Goal: Task Accomplishment & Management: Manage account settings

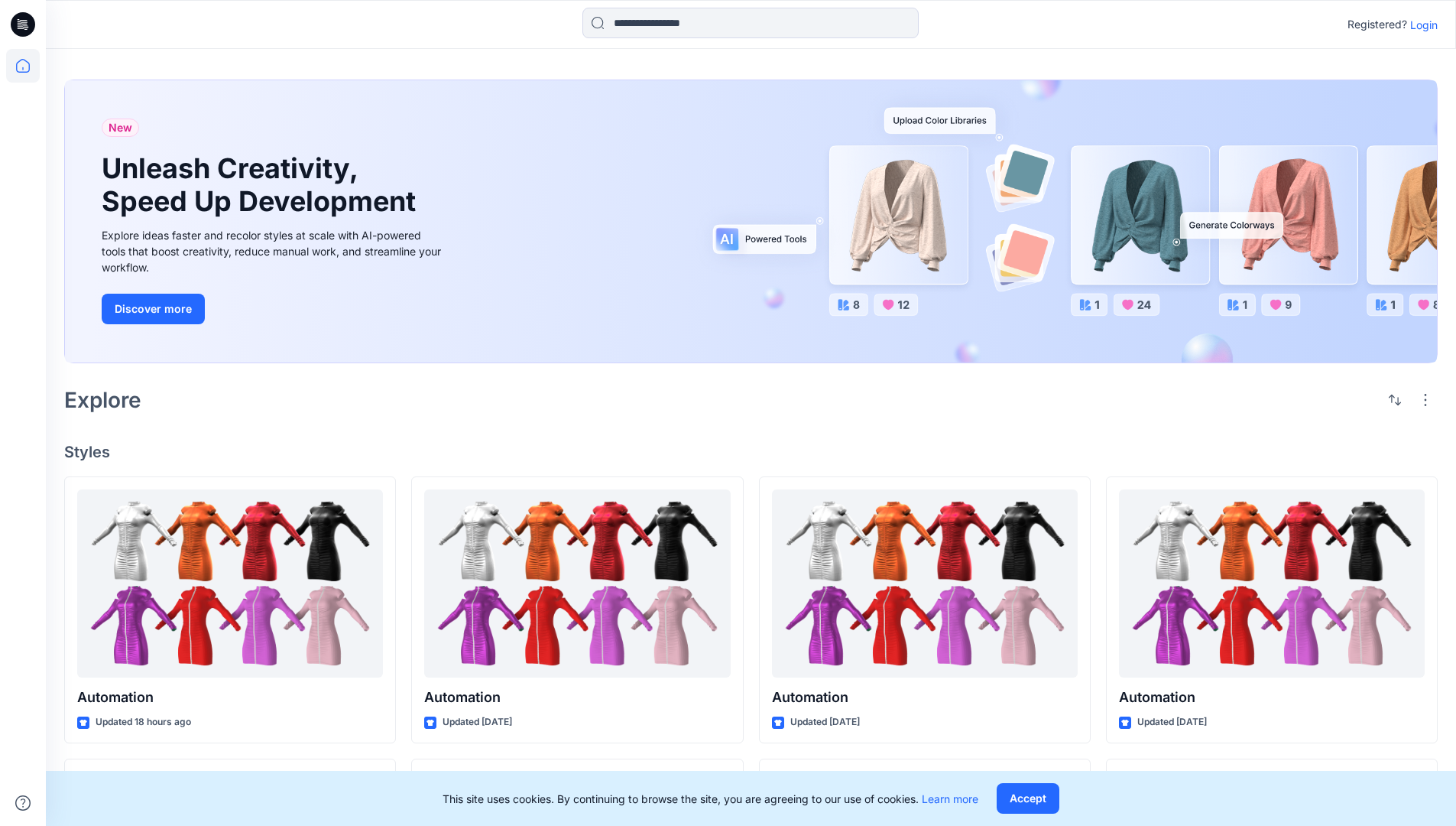
click at [1421, 24] on p "Login" at bounding box center [1424, 24] width 28 height 16
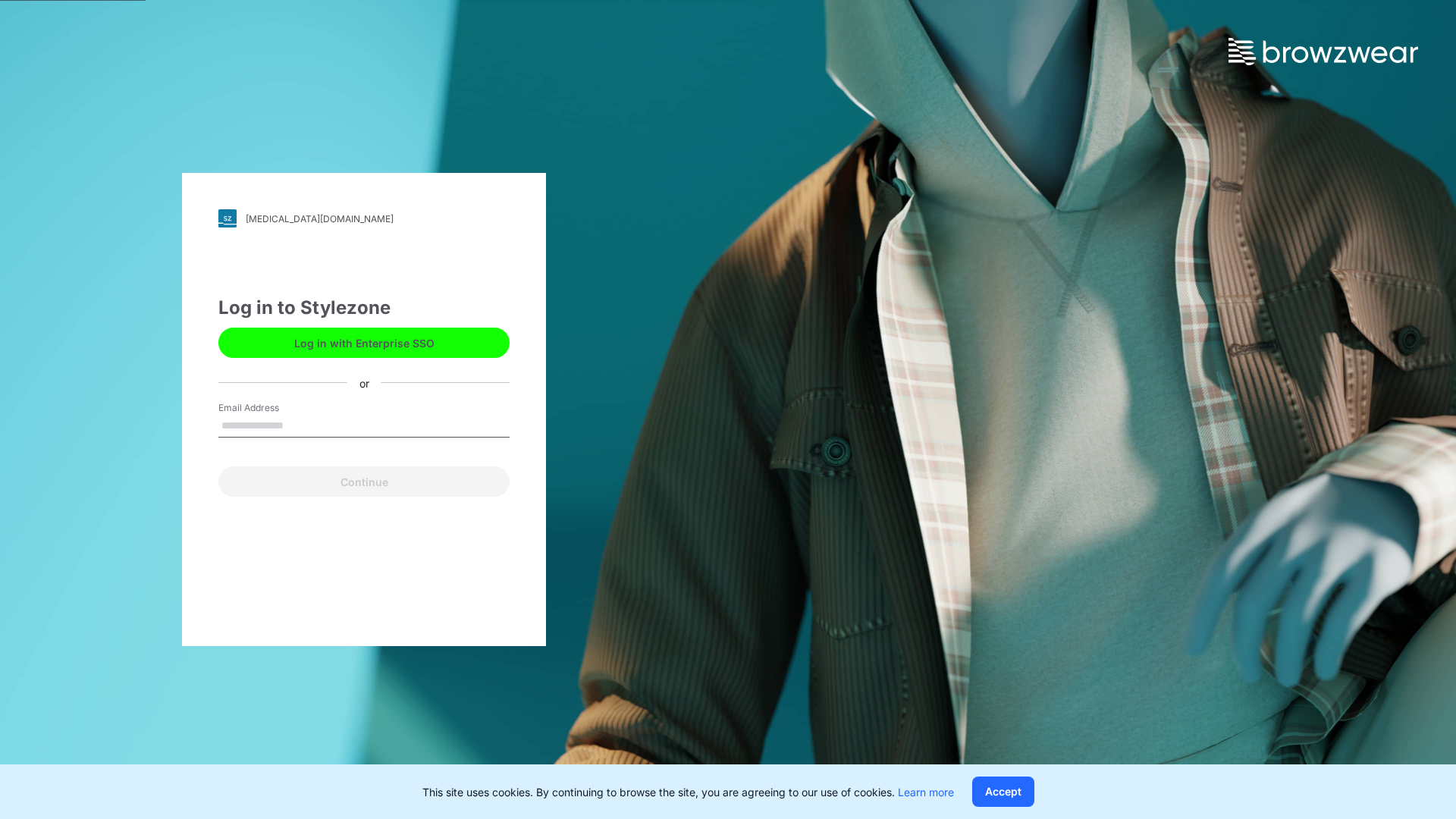
click at [300, 425] on input "Email Address" at bounding box center [364, 426] width 291 height 23
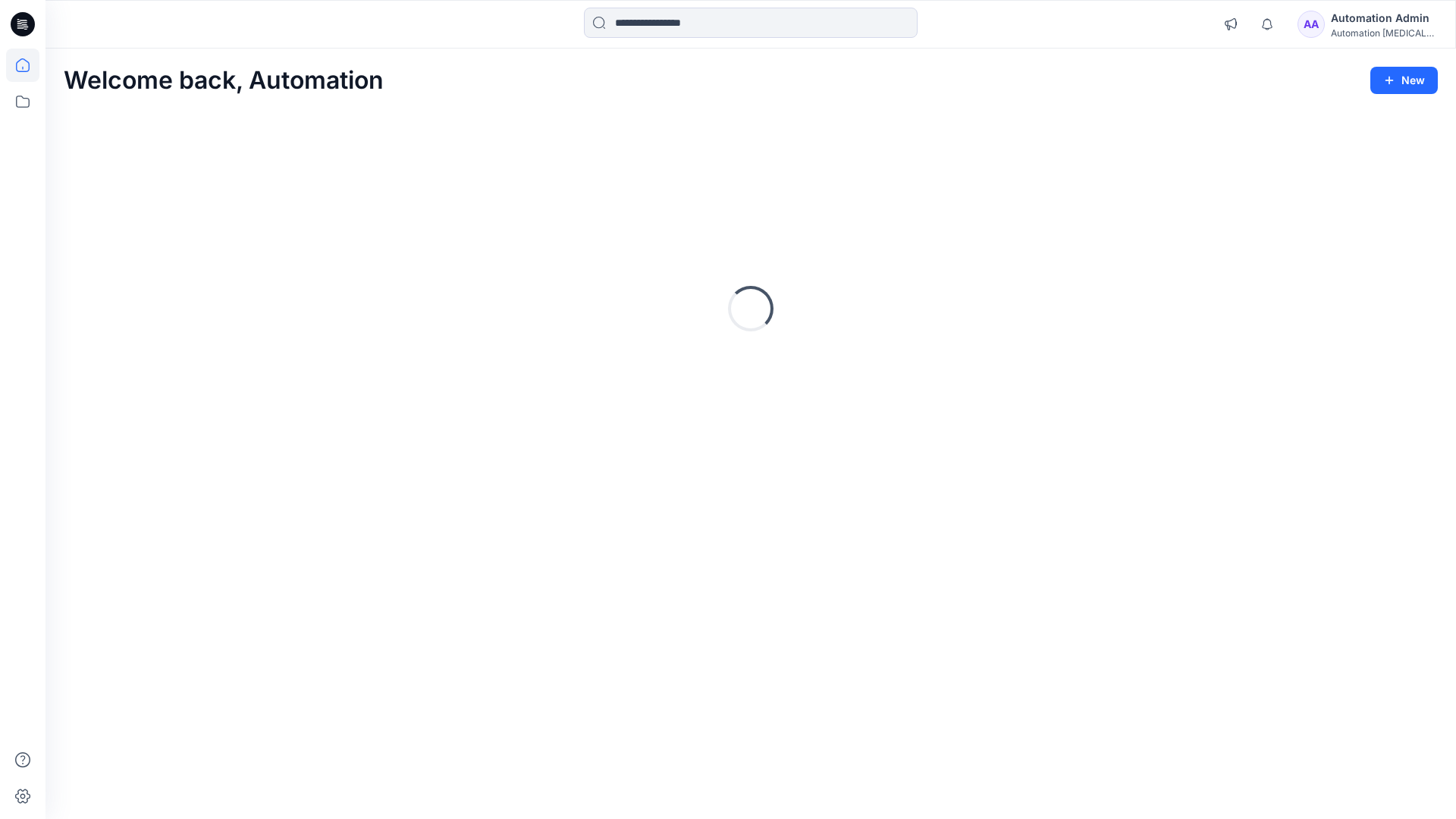
click at [29, 66] on icon at bounding box center [22, 65] width 13 height 13
click at [21, 102] on icon at bounding box center [23, 101] width 34 height 34
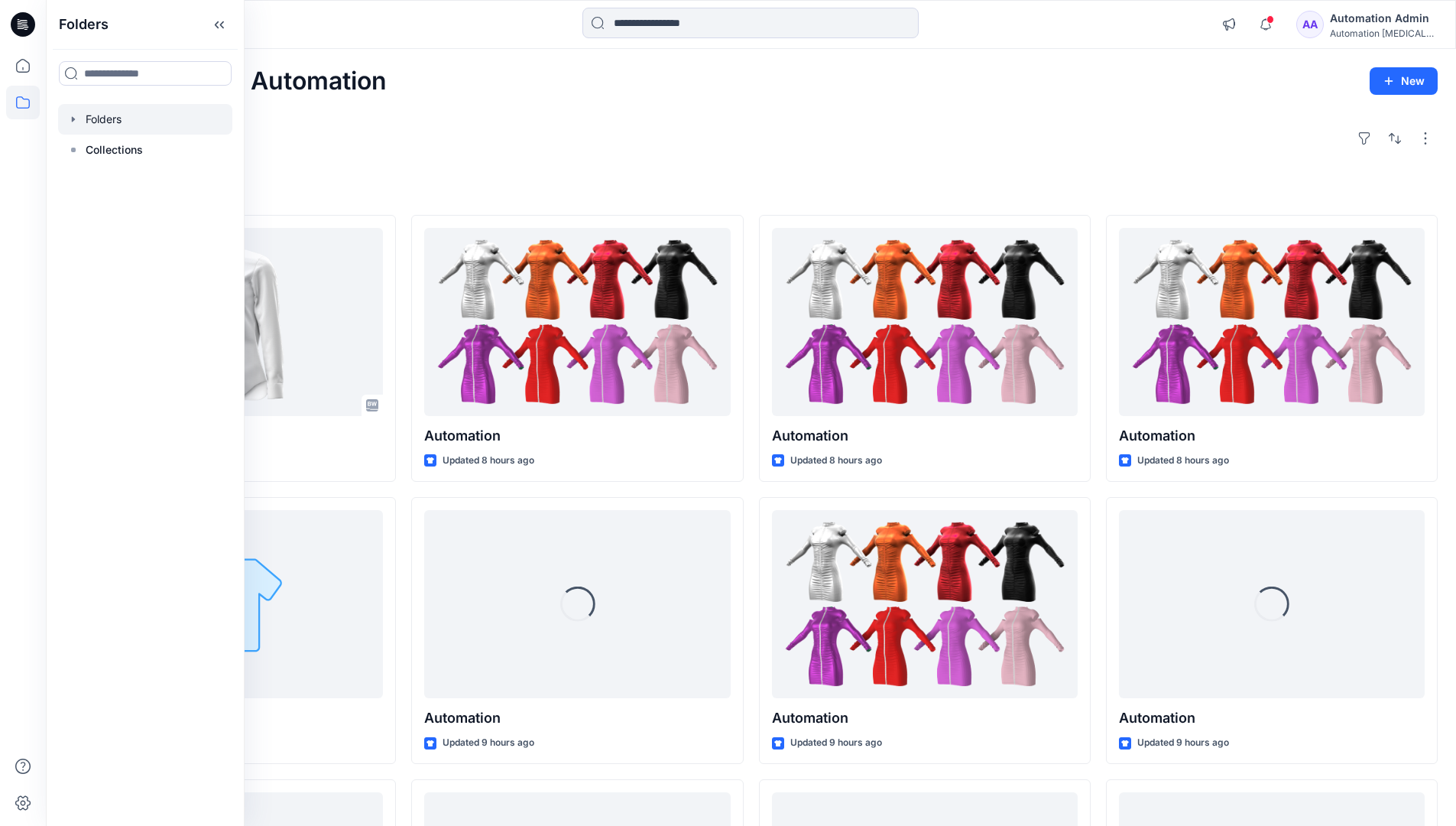
click at [124, 117] on div at bounding box center [145, 119] width 174 height 31
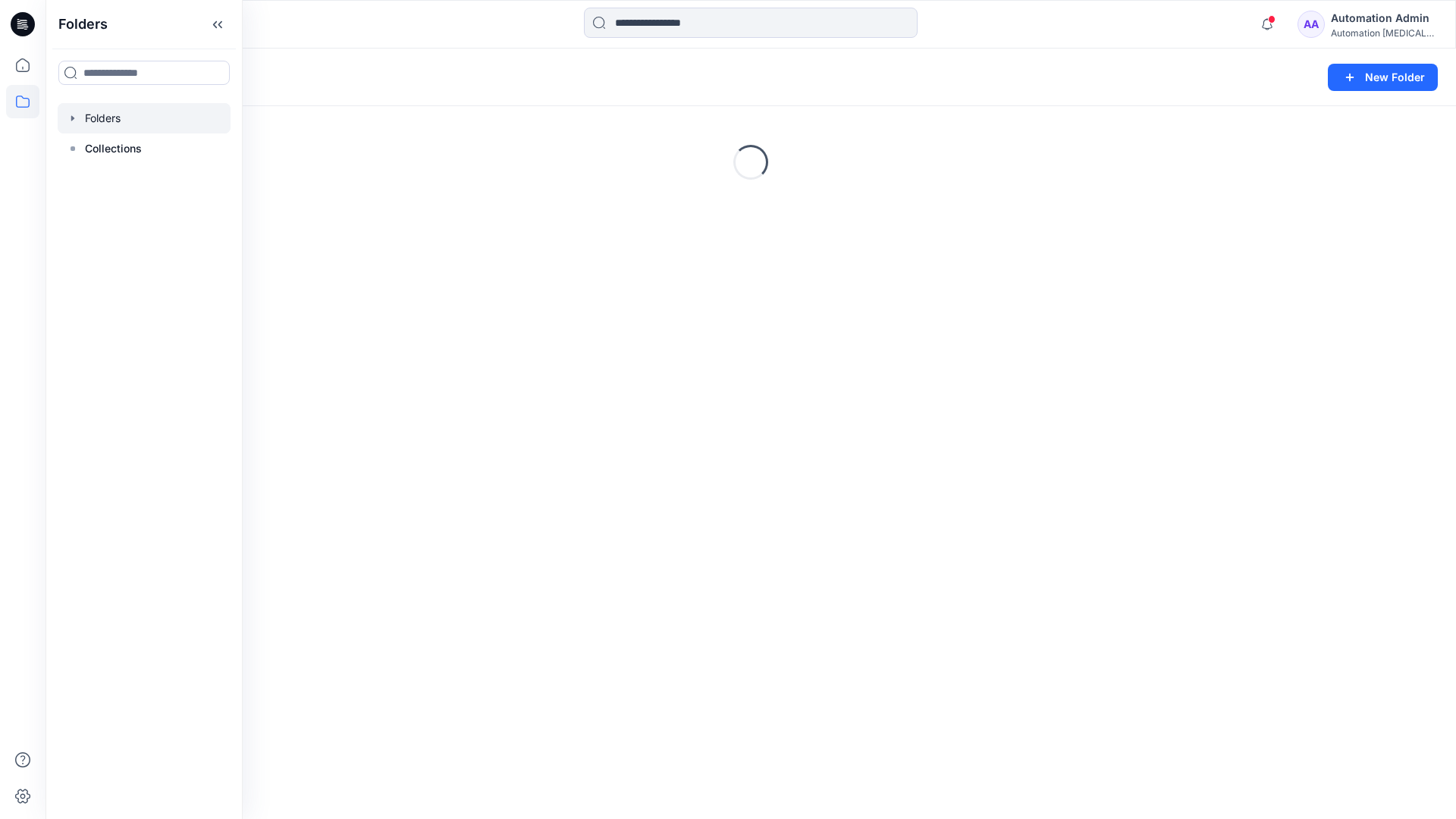
click at [882, 447] on div "Folders New Folder Loading..." at bounding box center [750, 433] width 1410 height 771
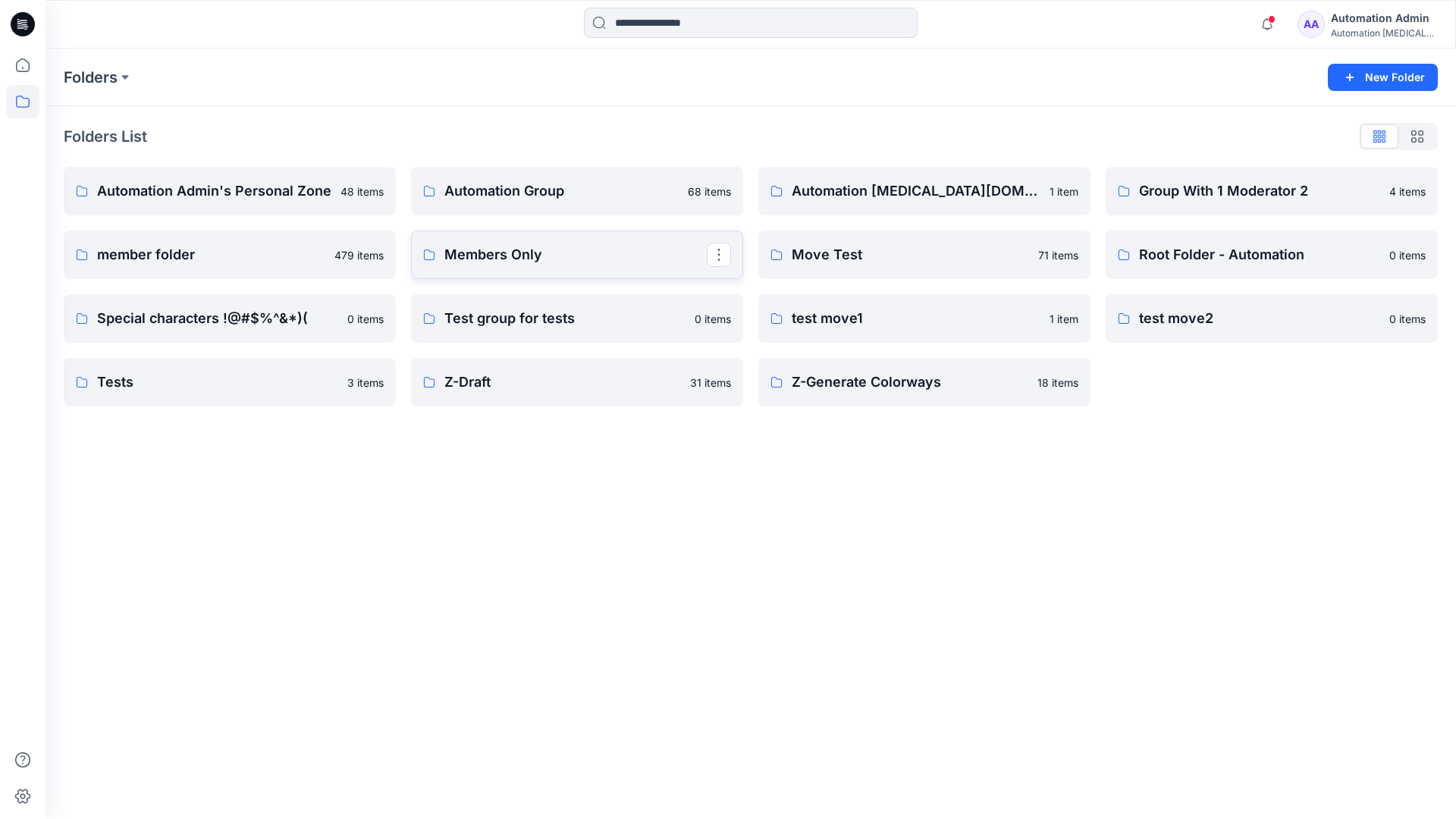
click at [578, 266] on link "Members Only" at bounding box center [576, 255] width 332 height 48
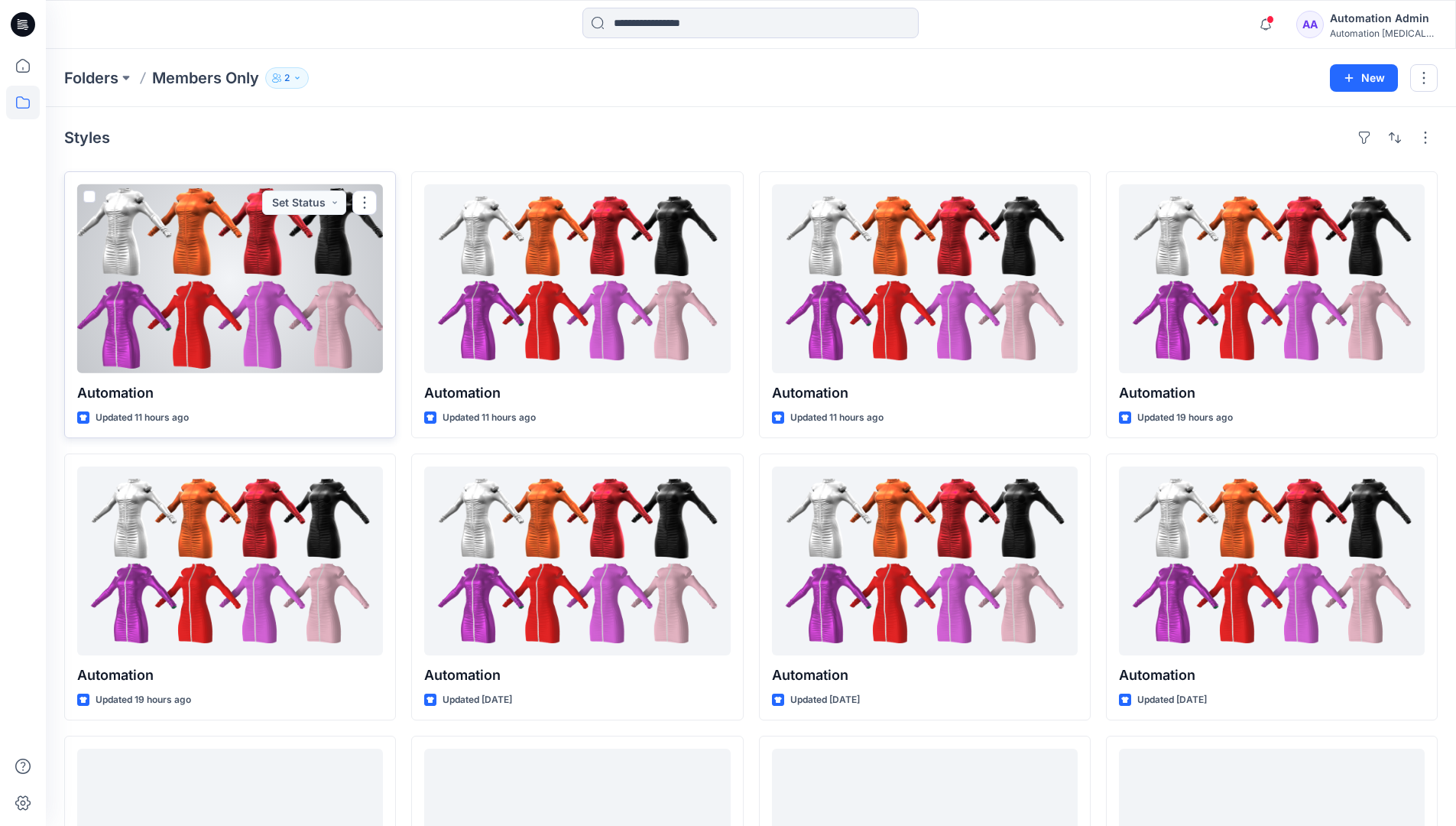
click at [88, 197] on span at bounding box center [90, 197] width 13 height 13
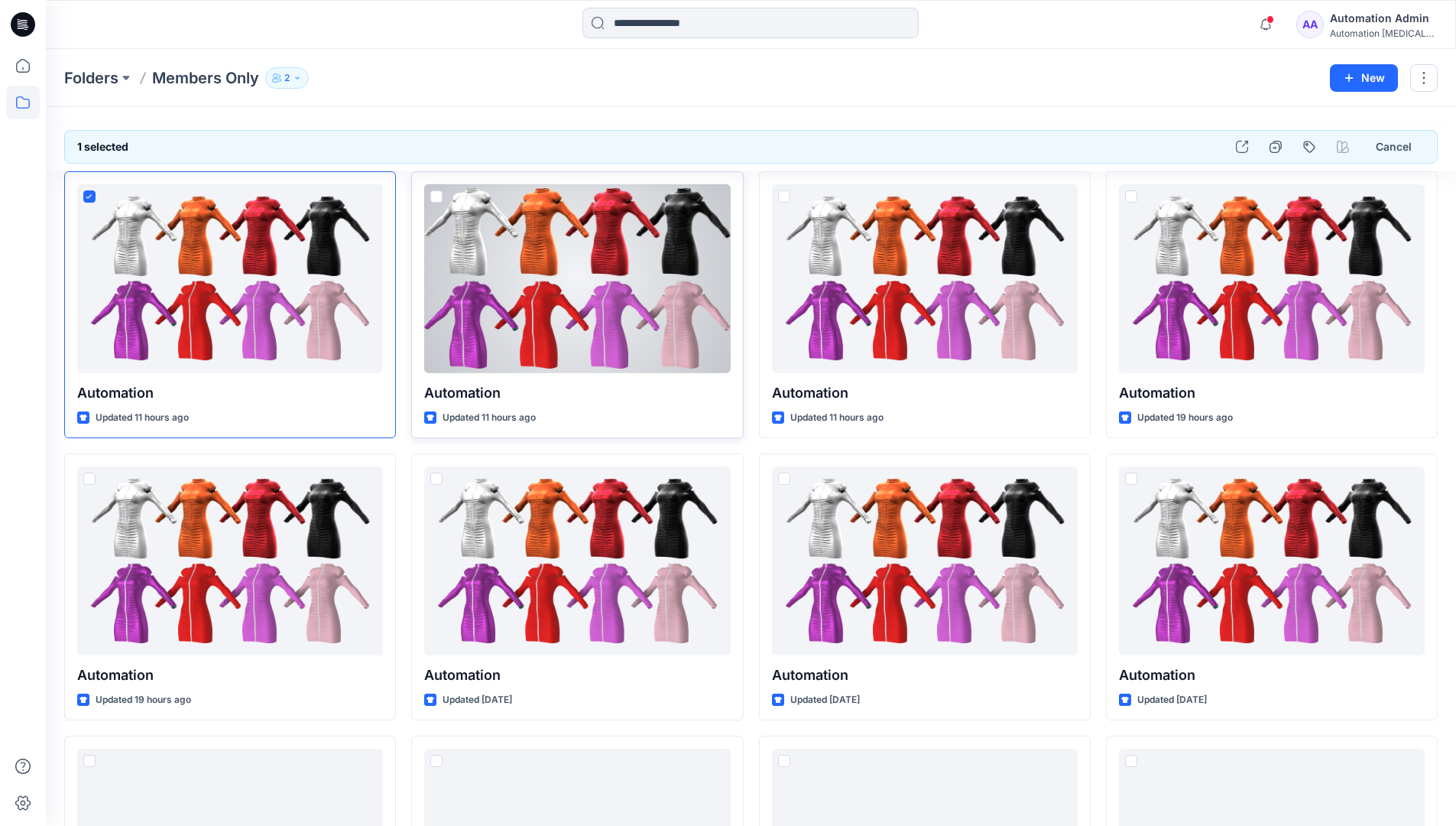
click at [436, 195] on span at bounding box center [437, 197] width 13 height 13
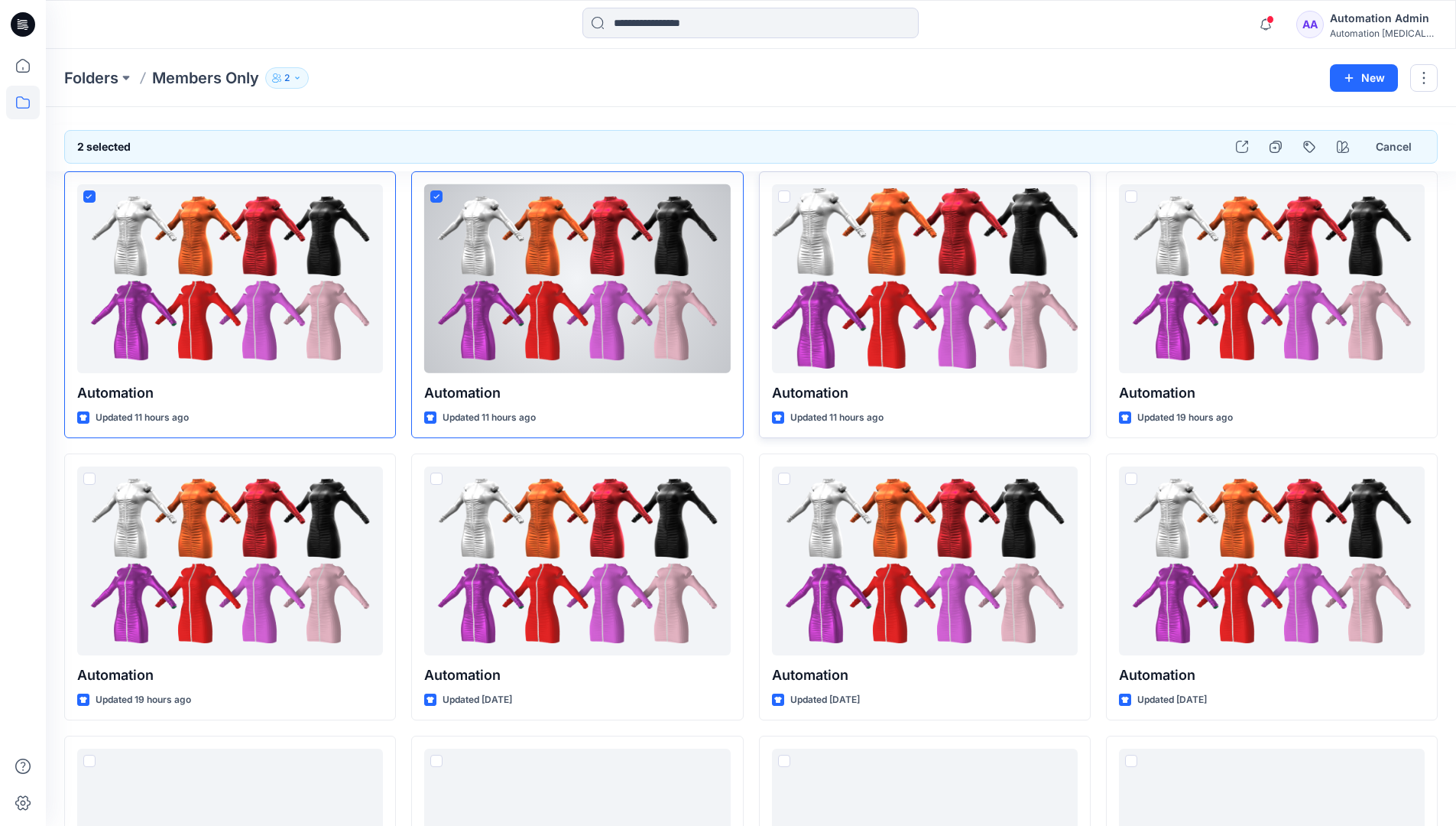
click at [787, 197] on span at bounding box center [785, 197] width 13 height 13
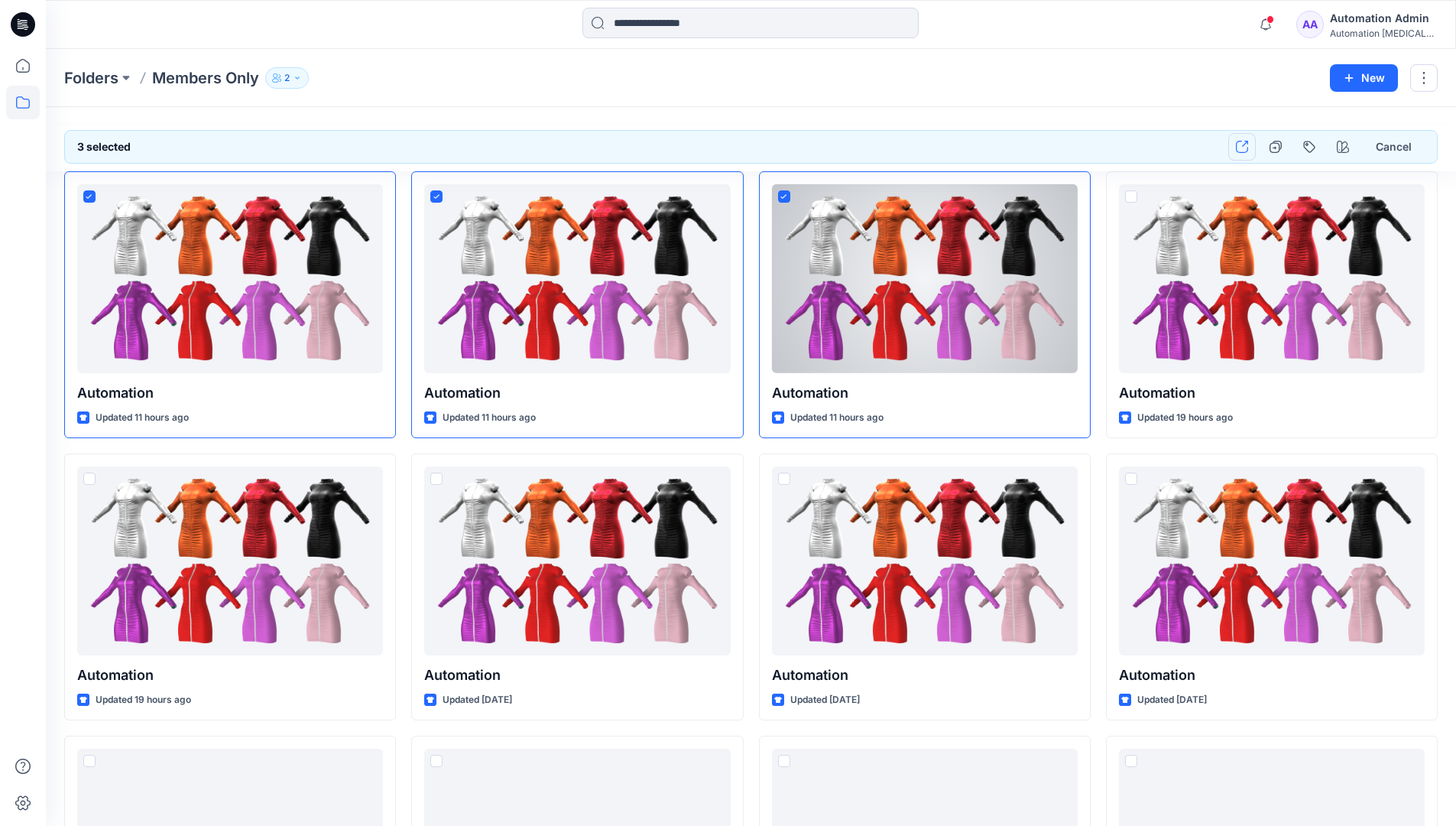
click at [1242, 146] on icon "button" at bounding box center [1242, 147] width 13 height 13
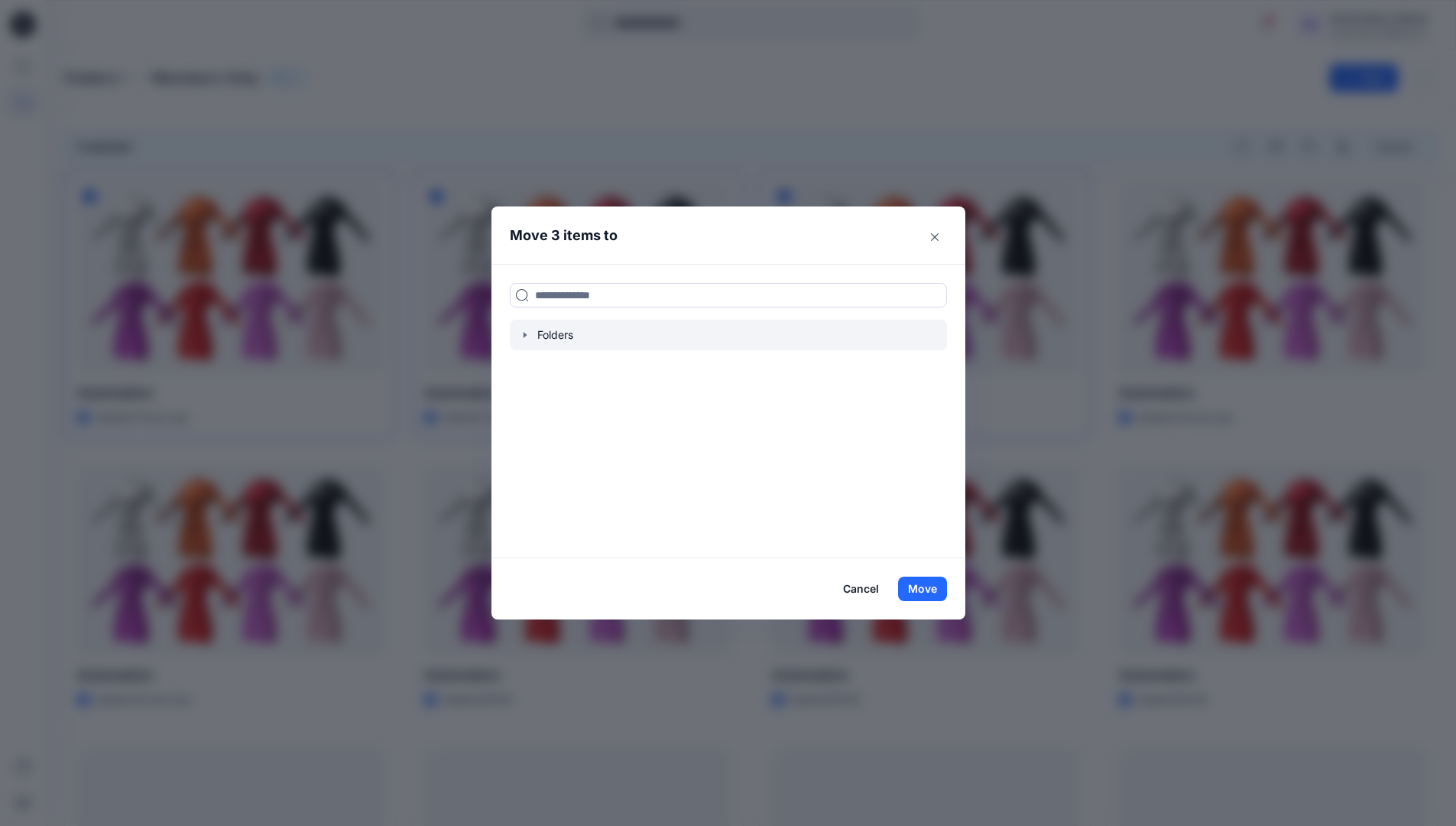
click at [527, 336] on icon "button" at bounding box center [525, 335] width 13 height 13
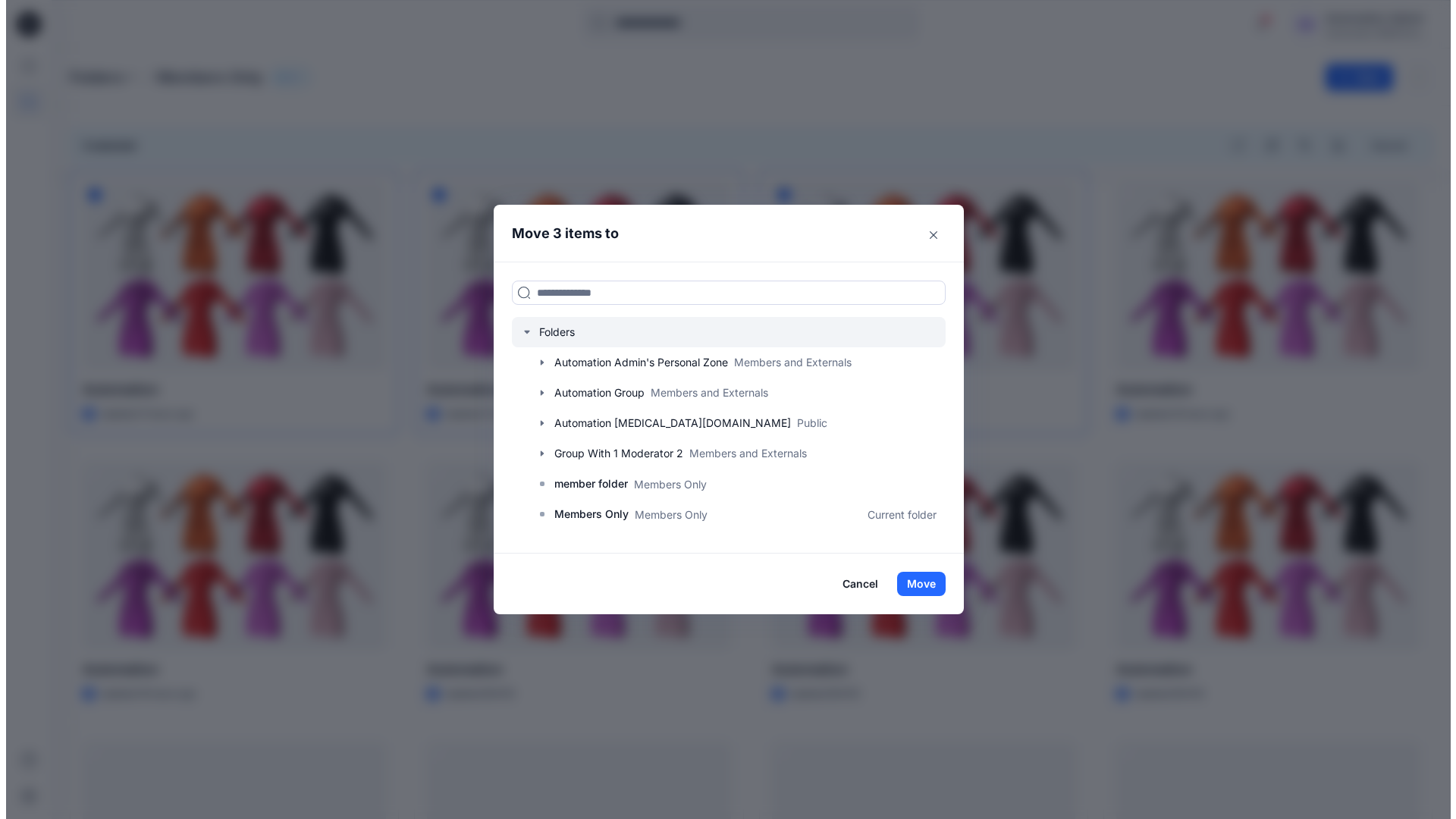
scroll to position [268, 0]
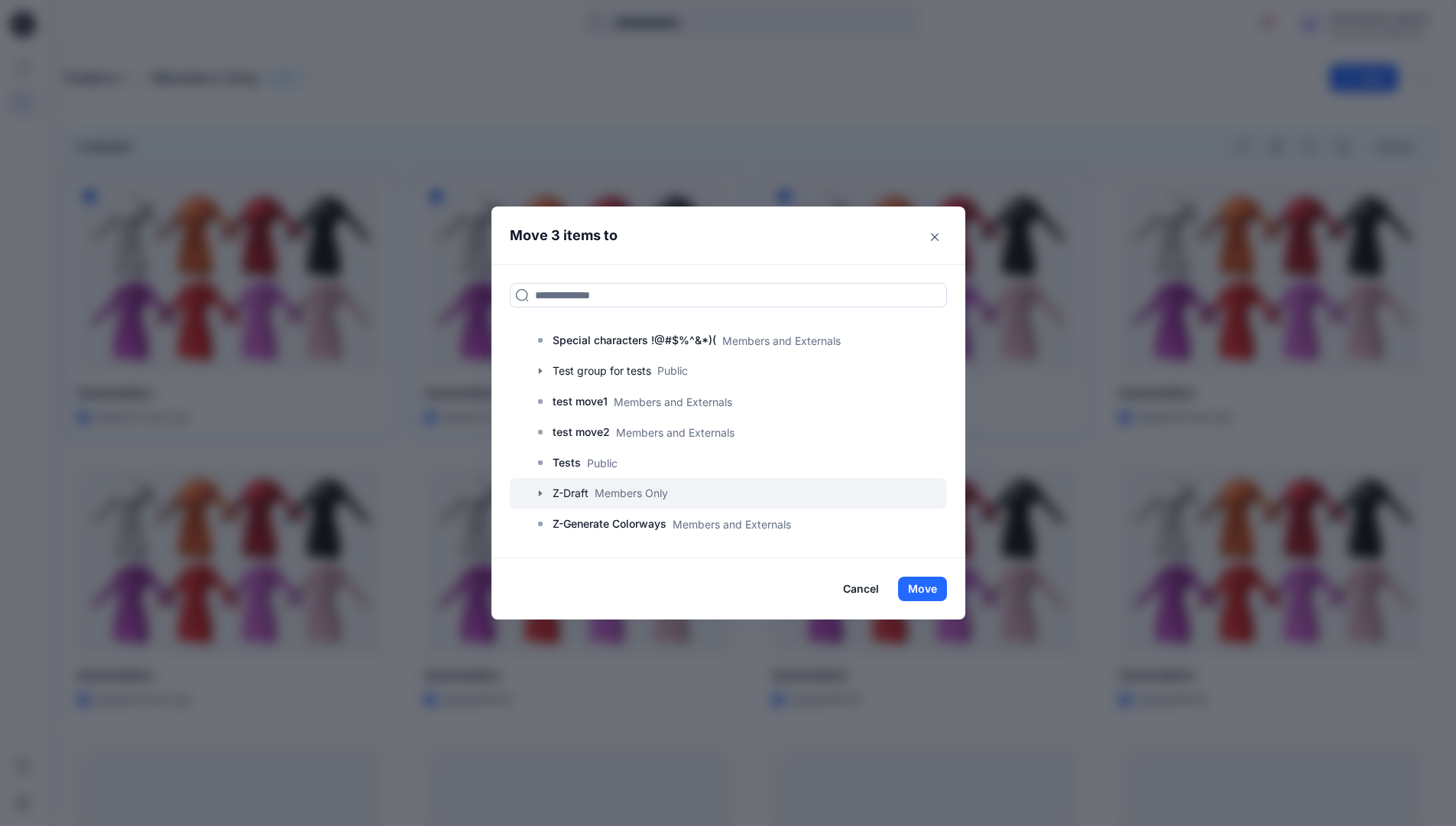
click at [581, 494] on div at bounding box center [729, 493] width 438 height 31
click at [923, 588] on button "Move" at bounding box center [922, 588] width 49 height 24
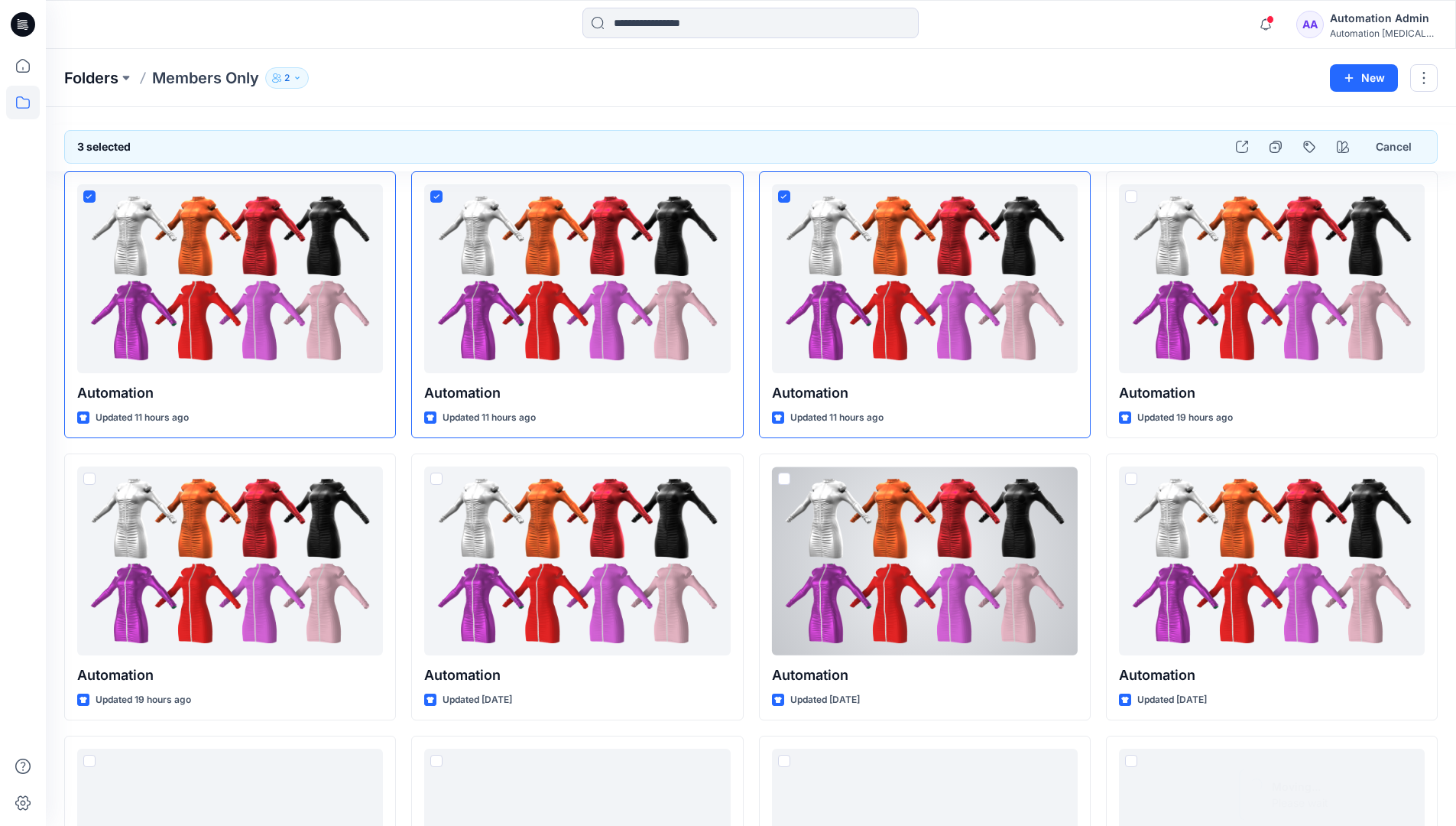
click at [93, 80] on p "Folders" at bounding box center [91, 77] width 54 height 21
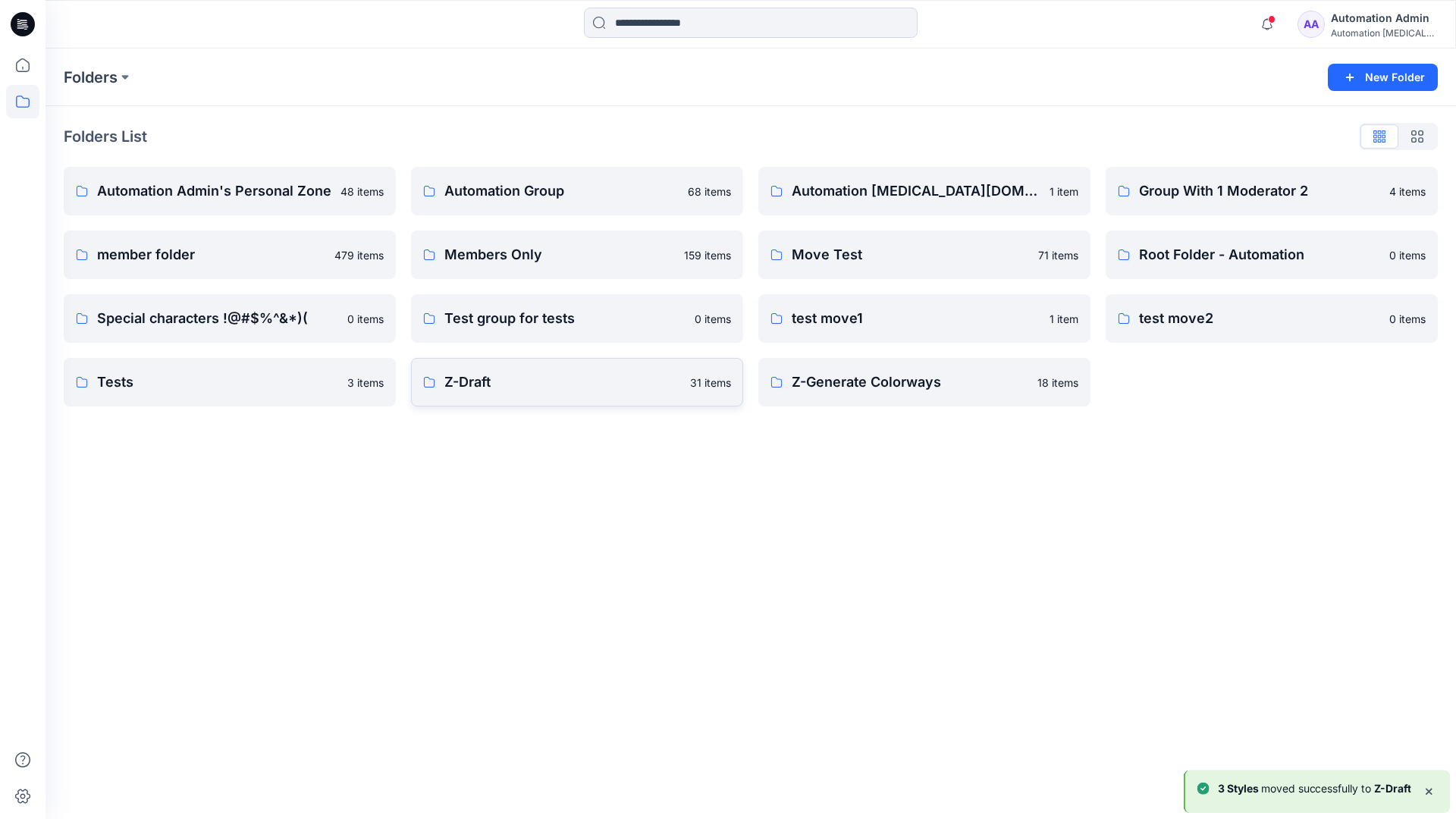
click at [595, 390] on p "Z-Draft" at bounding box center [562, 382] width 237 height 21
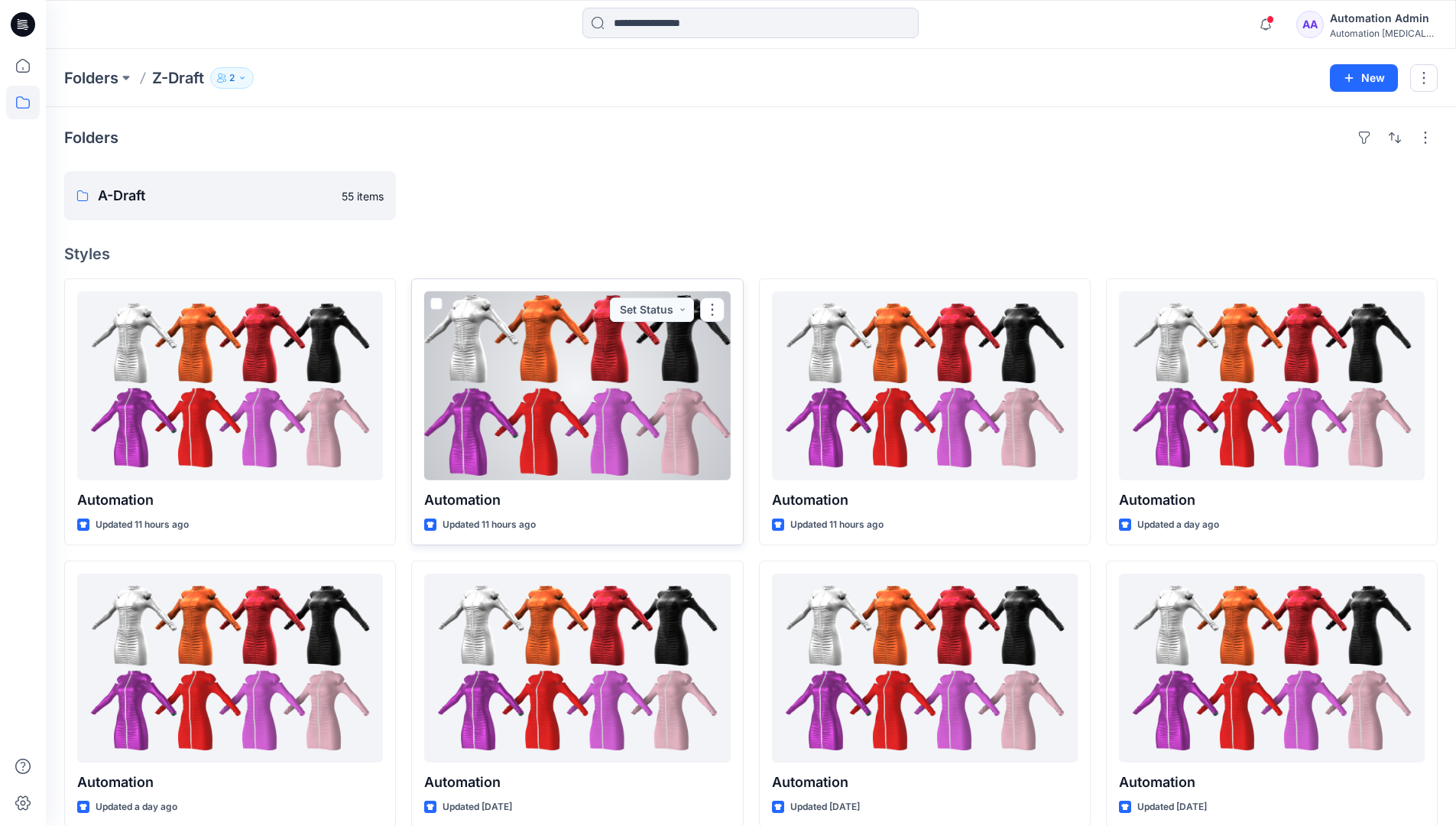
click at [436, 299] on span at bounding box center [437, 304] width 13 height 13
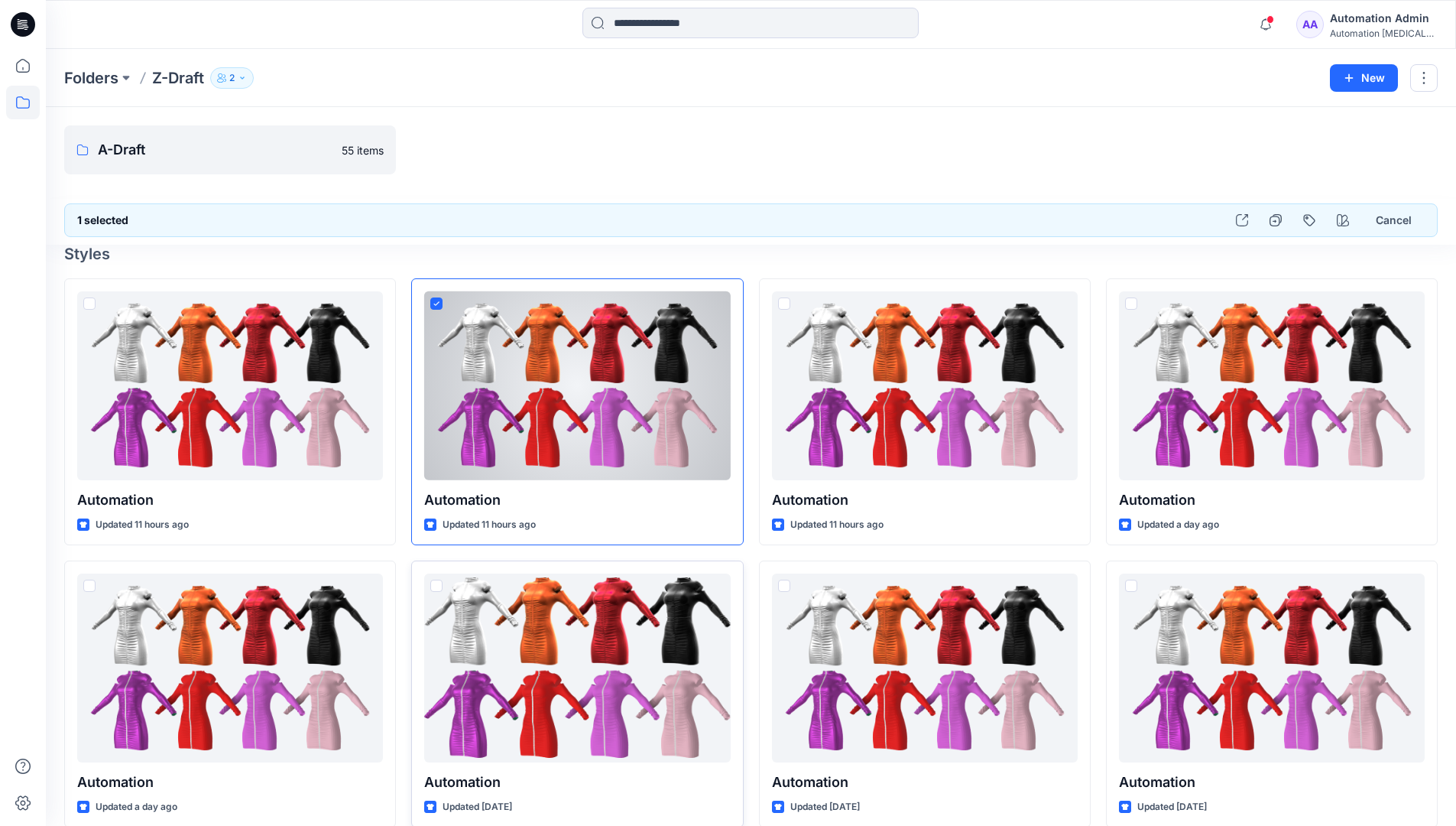
click at [438, 588] on span at bounding box center [437, 586] width 13 height 13
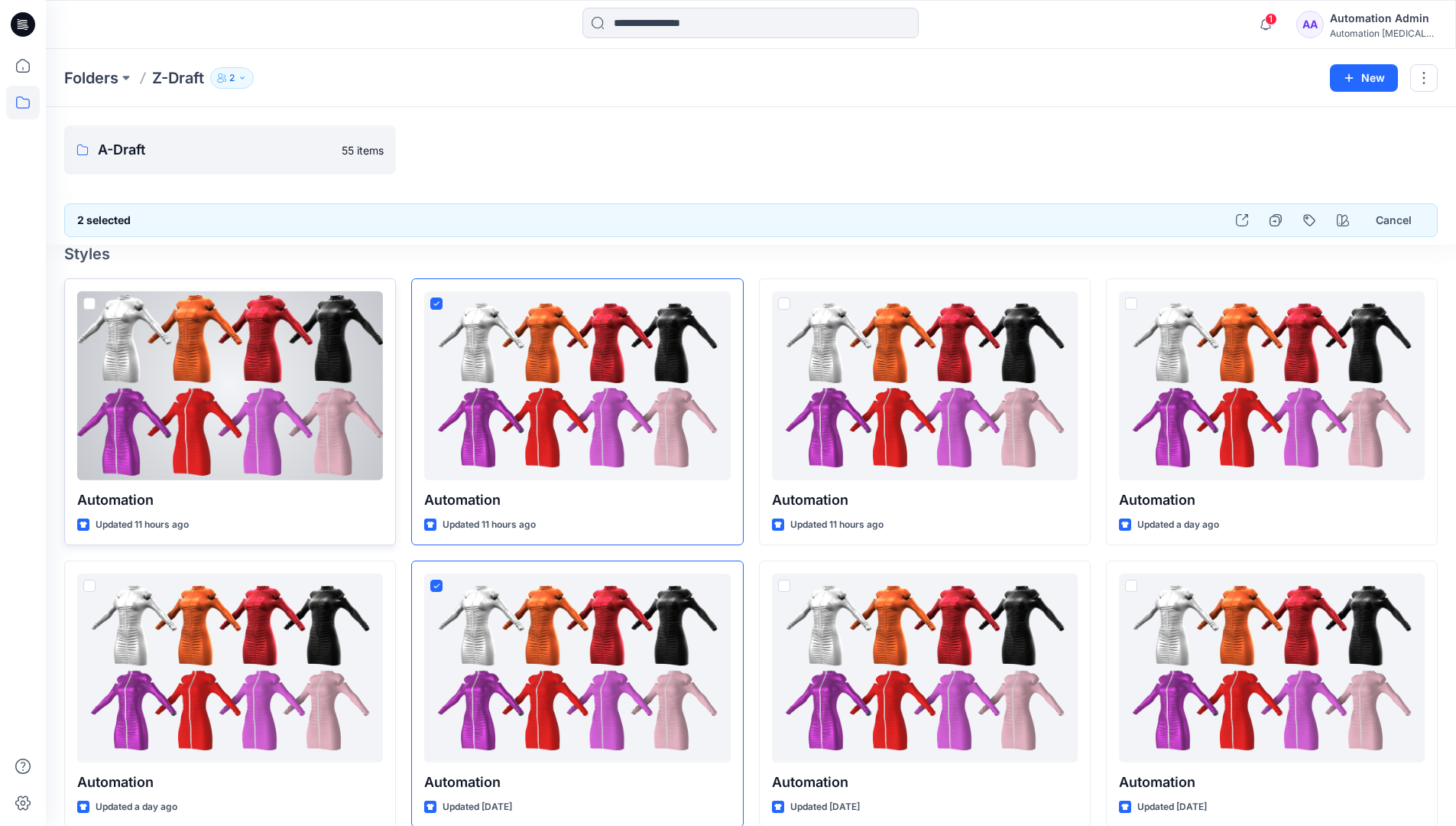
click at [88, 306] on span at bounding box center [90, 304] width 13 height 13
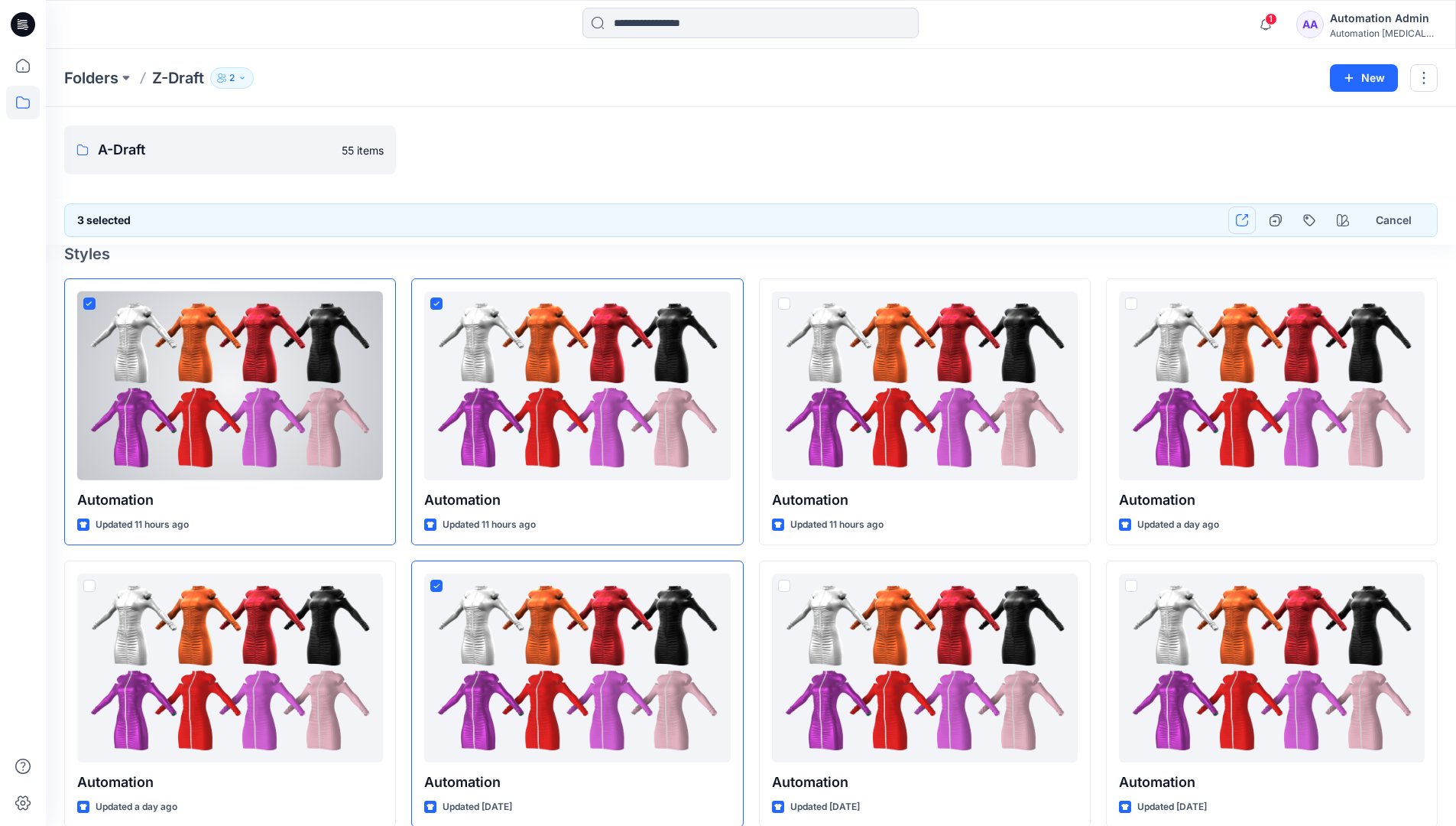
click at [1243, 221] on icon "button" at bounding box center [1242, 220] width 13 height 13
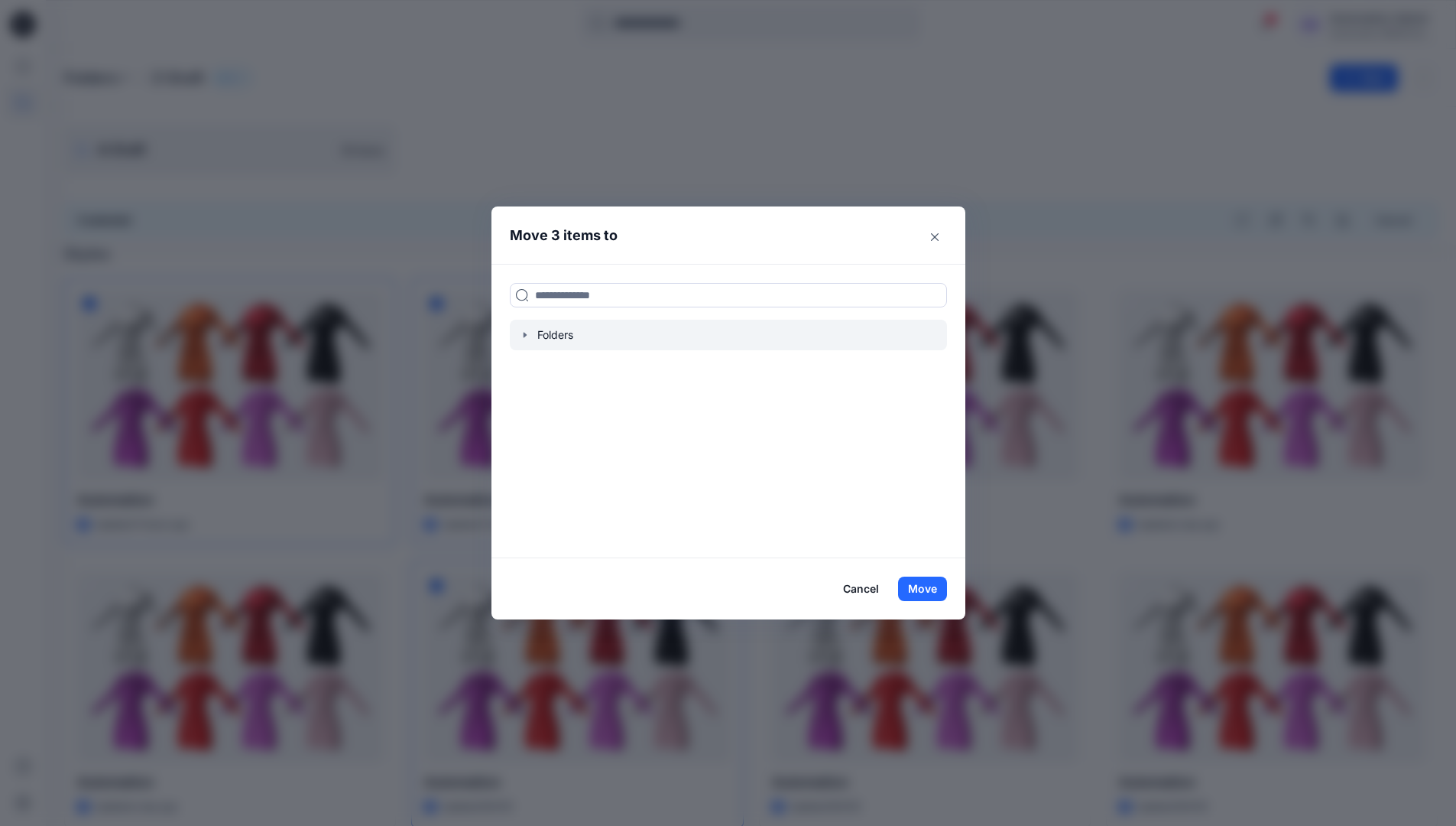
click at [526, 335] on icon "button" at bounding box center [524, 335] width 3 height 6
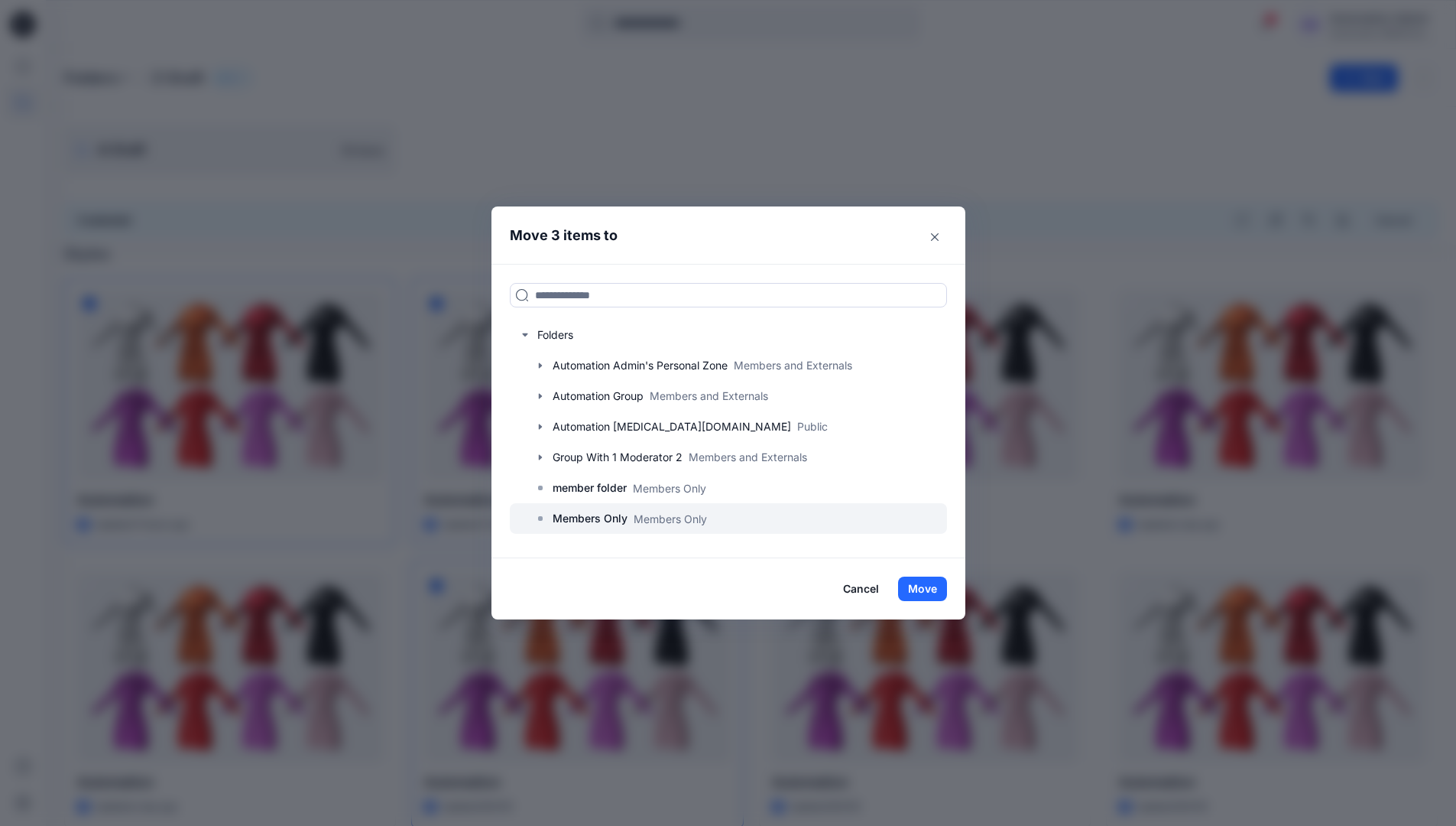
click at [594, 517] on p "Members Only" at bounding box center [589, 518] width 75 height 18
click at [926, 588] on button "Move" at bounding box center [922, 588] width 49 height 24
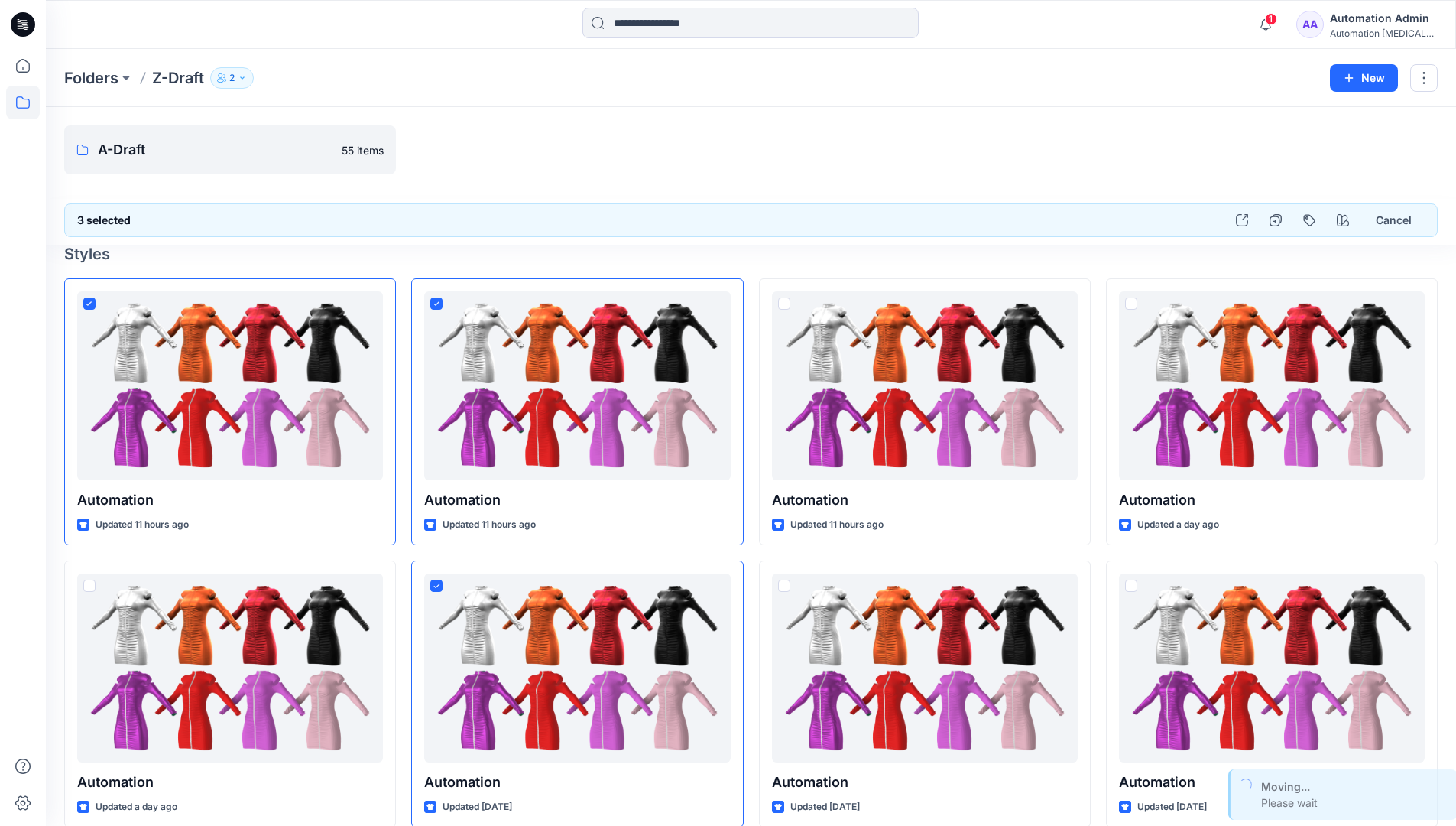
click at [1356, 26] on div "Automation Admin" at bounding box center [1384, 18] width 107 height 18
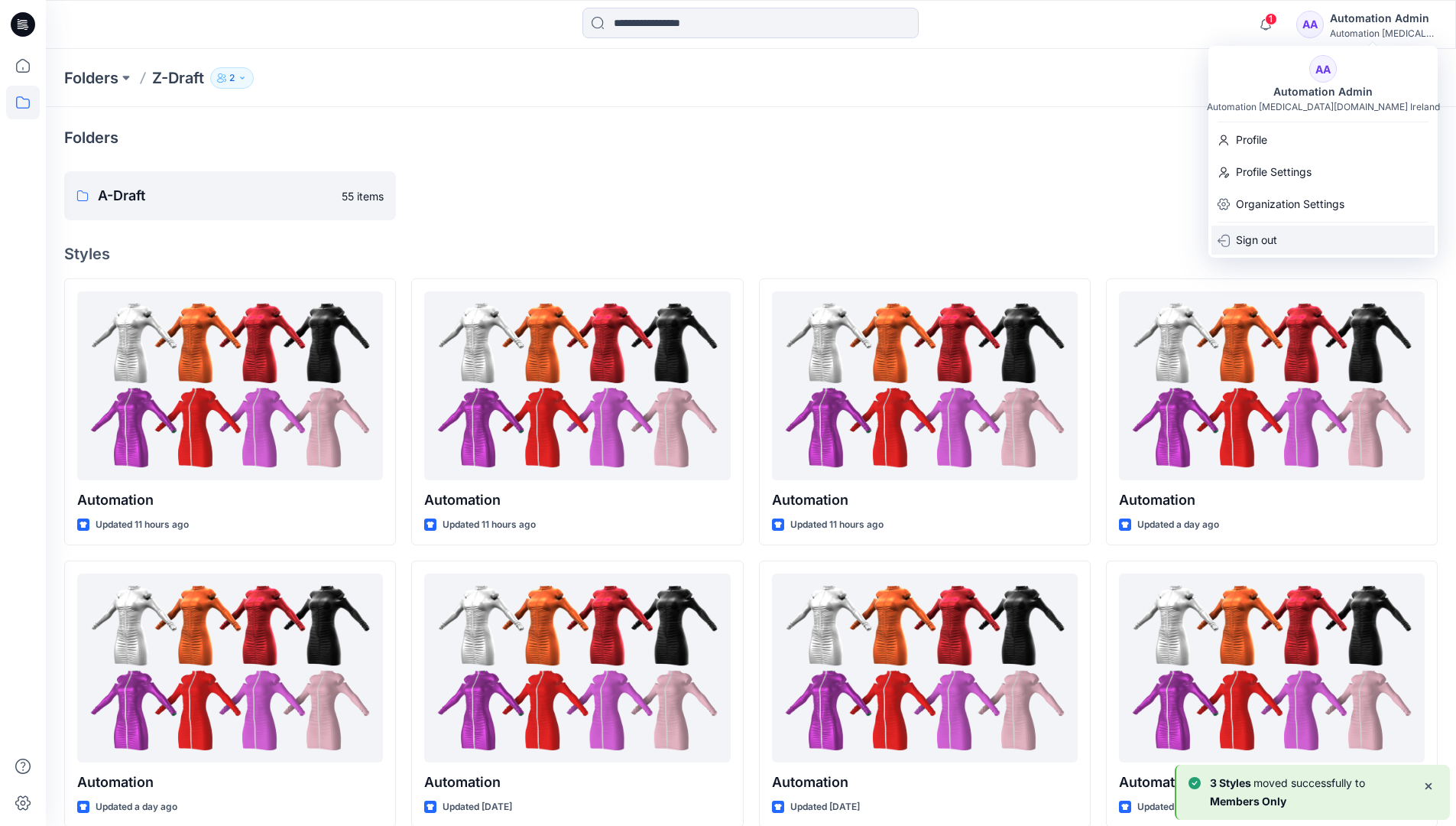
click at [1265, 233] on p "Sign out" at bounding box center [1256, 240] width 41 height 29
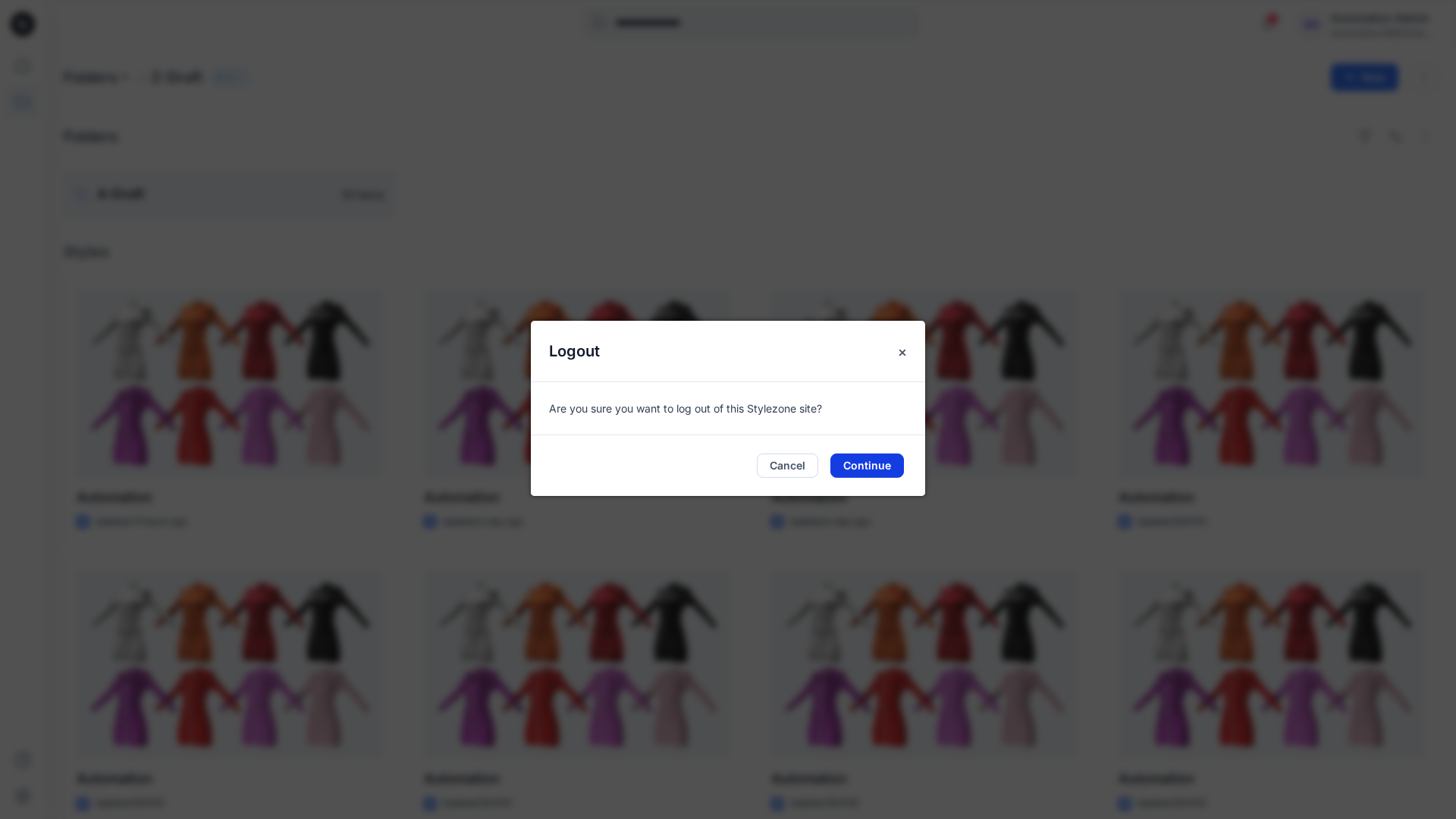
click at [858, 464] on button "Continue" at bounding box center [867, 465] width 73 height 24
